Goal: Communication & Community: Answer question/provide support

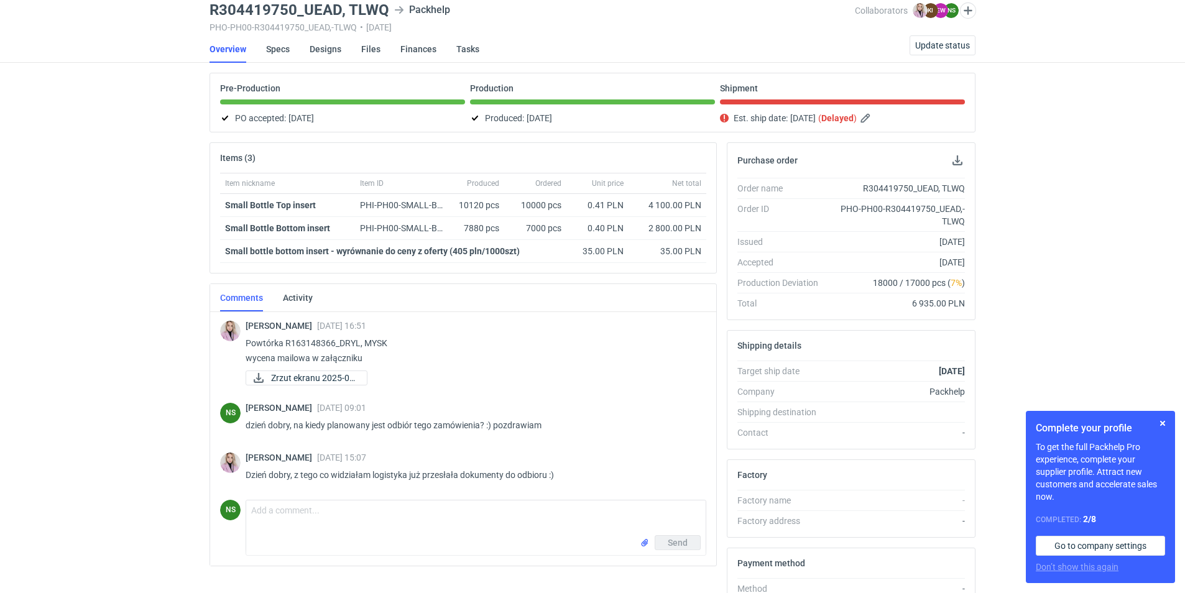
scroll to position [124, 0]
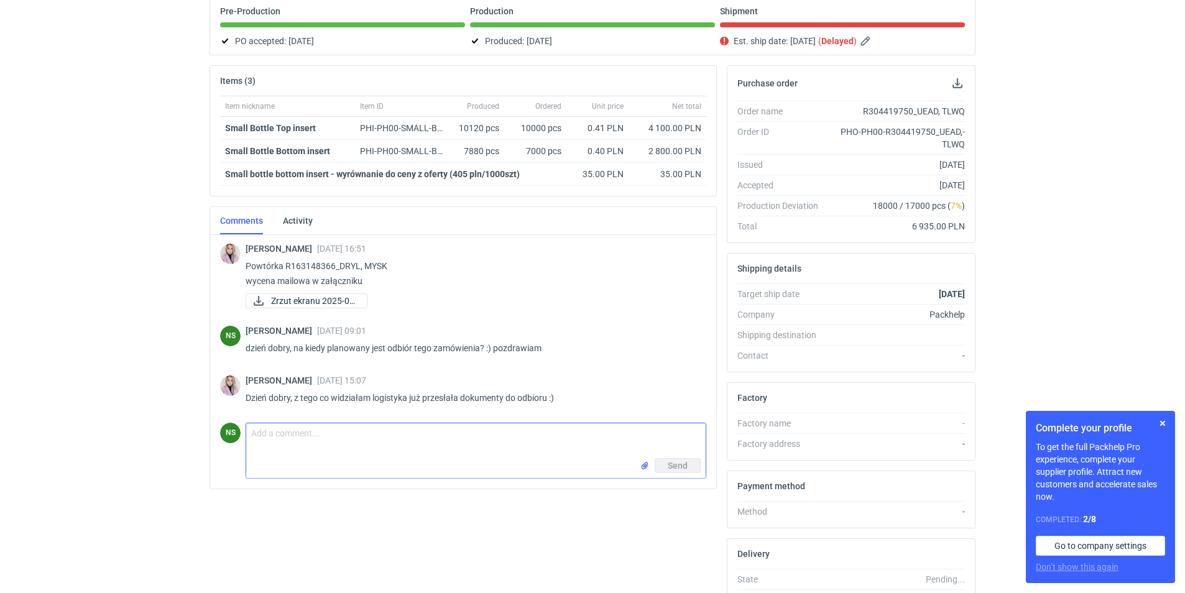
click at [365, 440] on textarea "Comment message" at bounding box center [475, 440] width 459 height 35
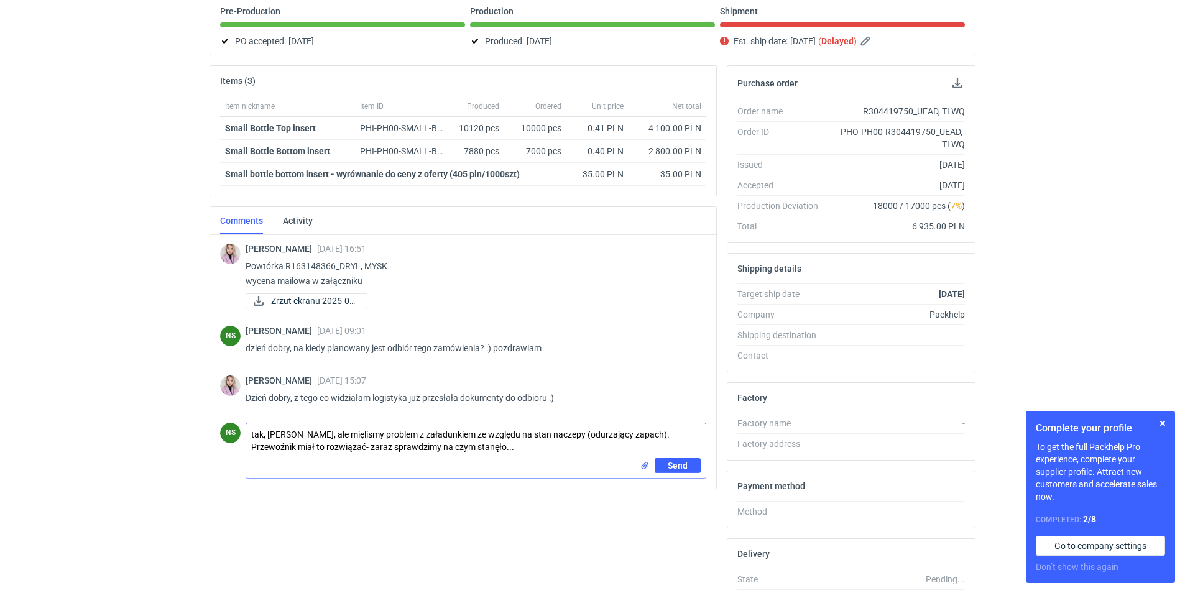
click at [355, 431] on textarea "tak, [PERSON_NAME], ale mięlismy problem z załadunkiem ze względu na stan nacze…" at bounding box center [475, 440] width 459 height 35
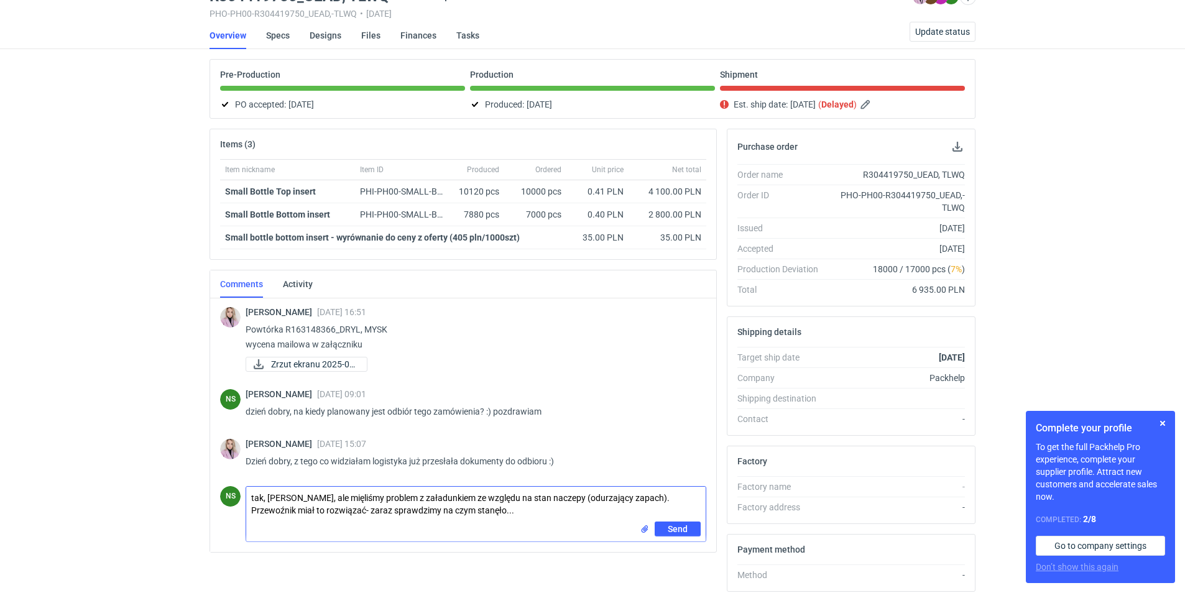
scroll to position [0, 0]
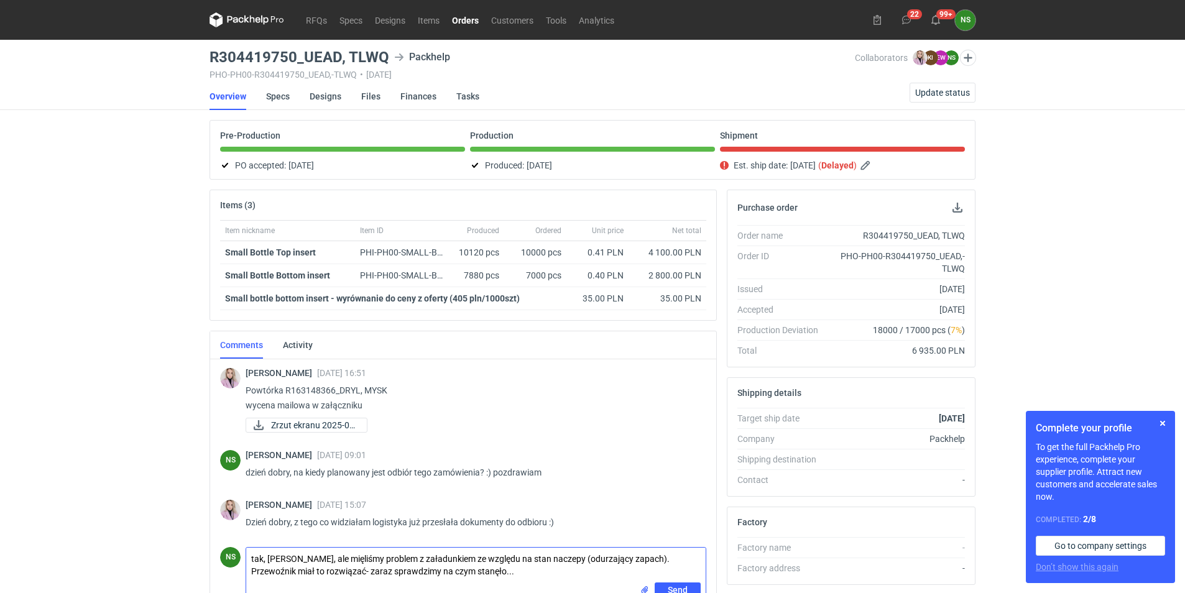
type textarea "tak, [PERSON_NAME], ale mięliśmy problem z załadunkiem ze względu na stan nacze…"
drag, startPoint x: 295, startPoint y: 54, endPoint x: 213, endPoint y: 52, distance: 82.7
click at [213, 52] on h3 "R304419750_UEAD, TLWQ" at bounding box center [299, 57] width 180 height 15
copy h3 "R304419750"
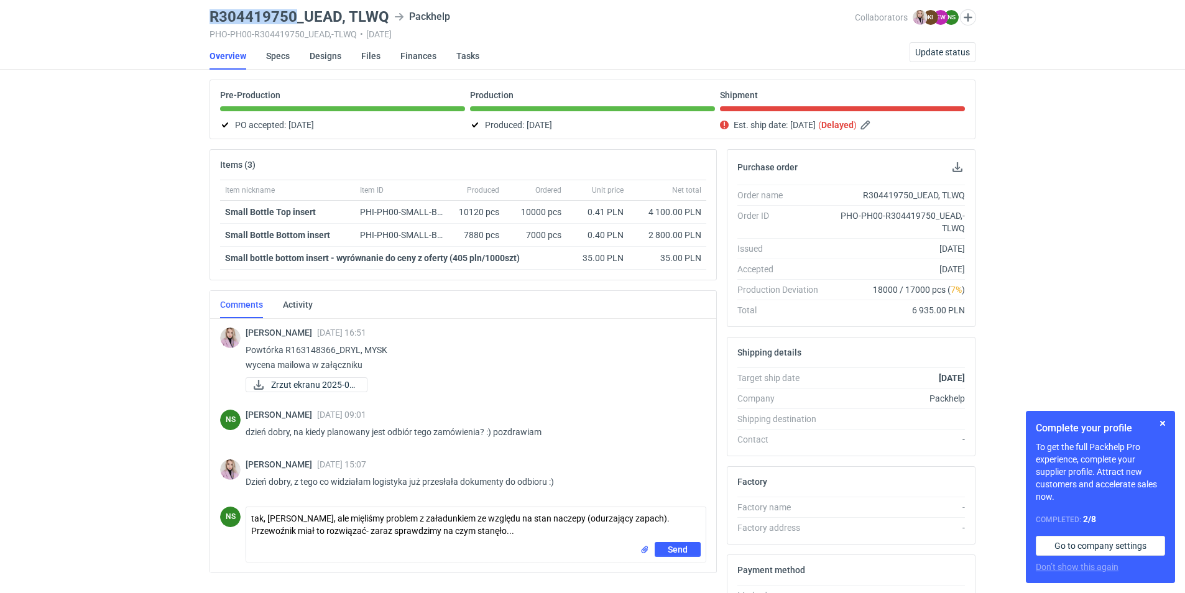
scroll to position [62, 0]
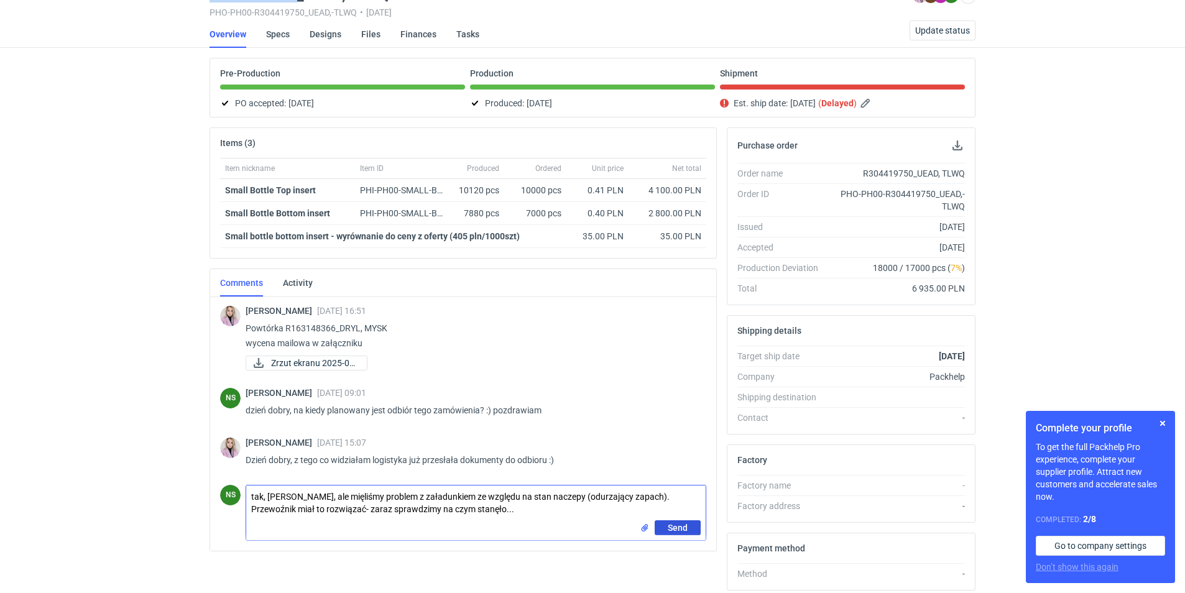
click at [678, 528] on span "Send" at bounding box center [678, 527] width 20 height 9
